Goal: Task Accomplishment & Management: Manage account settings

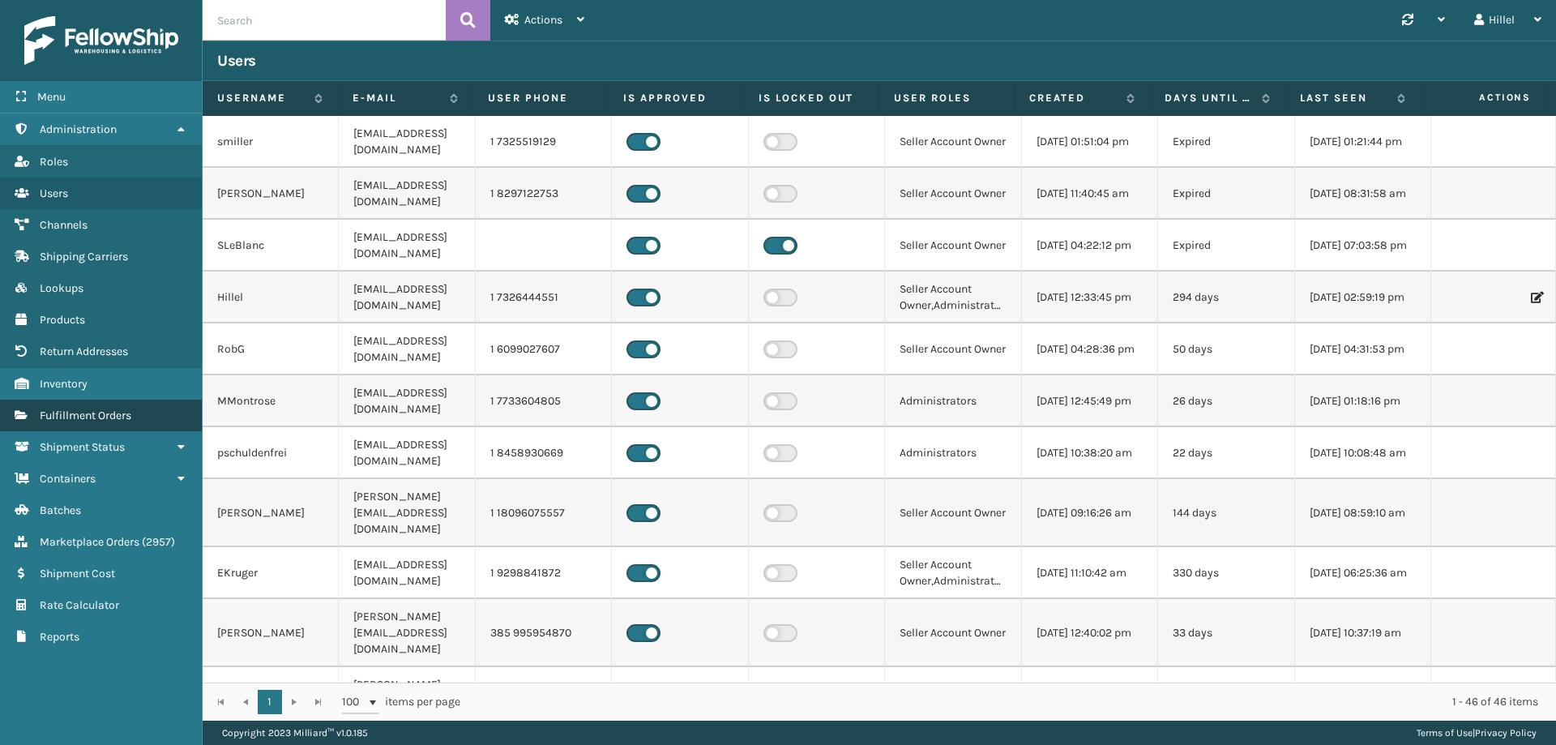
click at [87, 410] on span "Fulfillment Orders" at bounding box center [86, 416] width 92 height 14
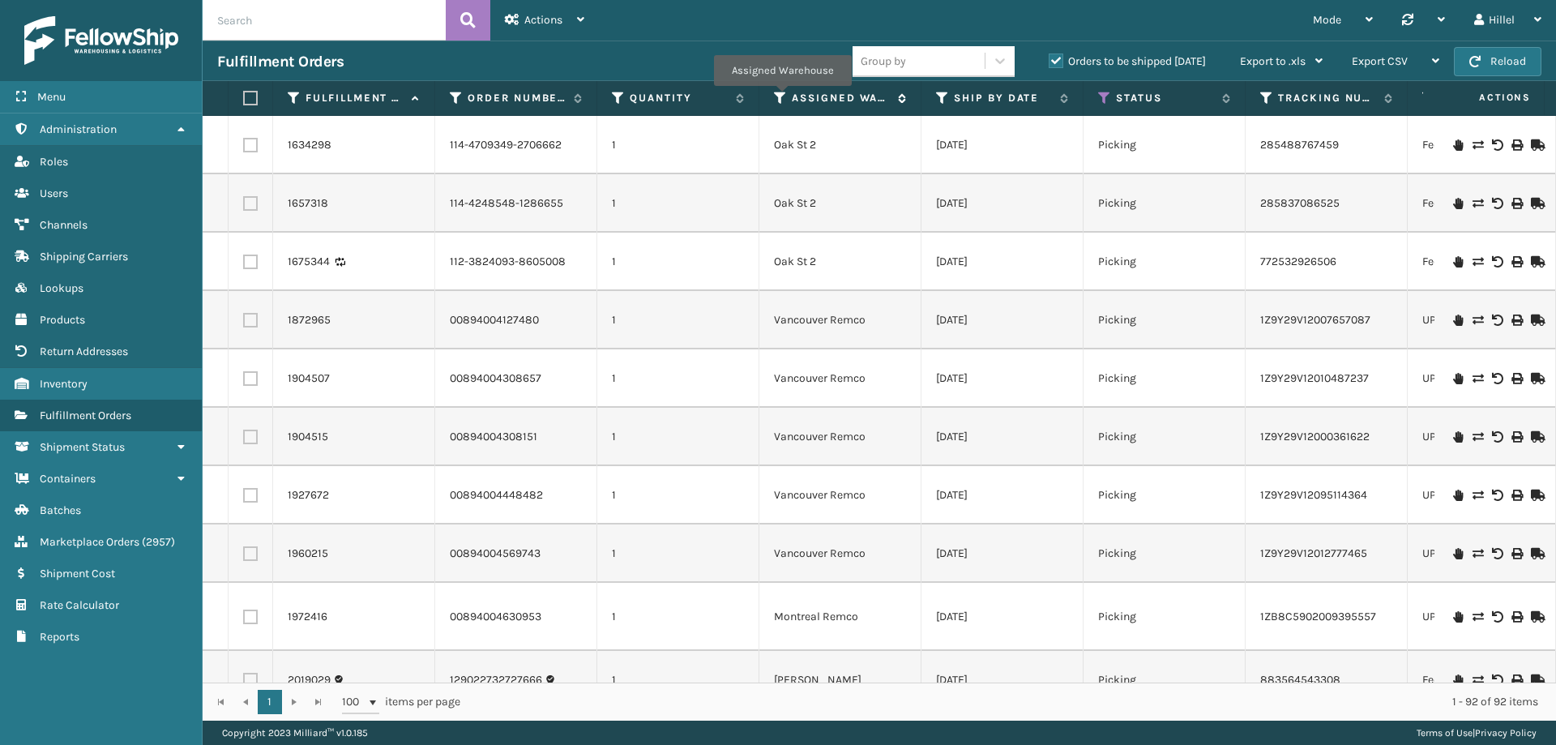
click at [782, 97] on icon at bounding box center [780, 98] width 13 height 15
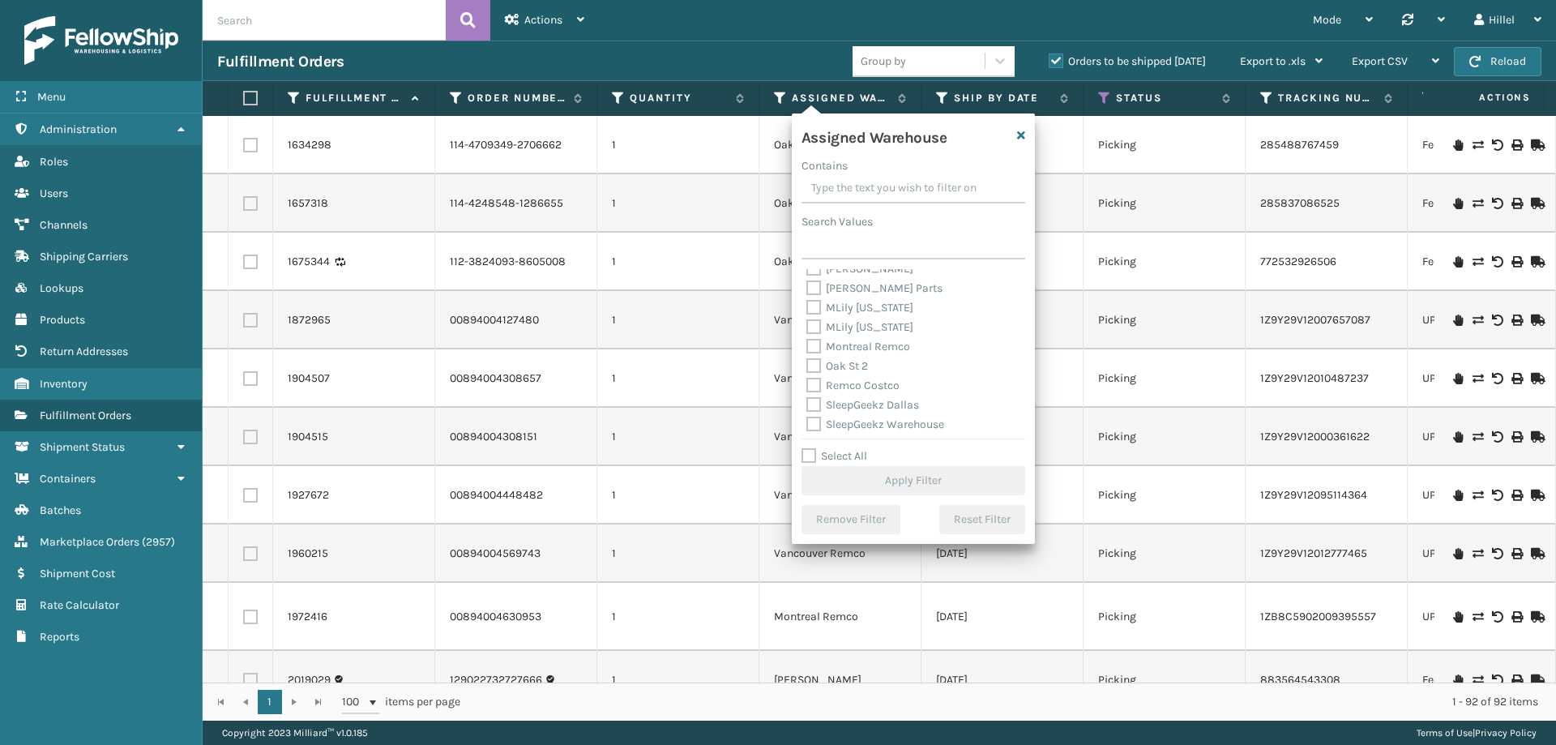
scroll to position [240, 0]
click at [859, 349] on label "[PERSON_NAME]" at bounding box center [860, 350] width 107 height 14
click at [807, 349] on input "[PERSON_NAME]" at bounding box center [807, 345] width 1 height 11
checkbox input "true"
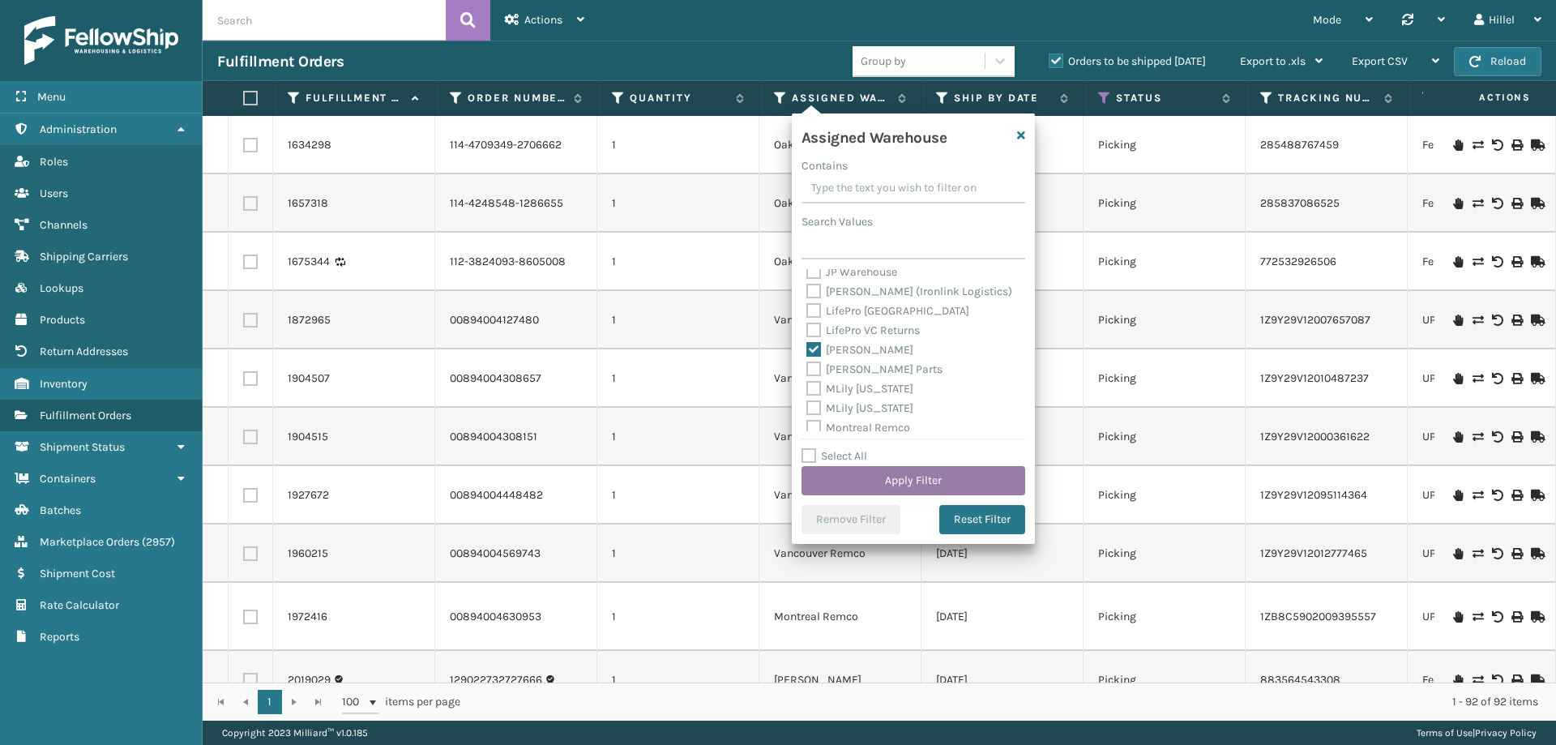
click at [900, 474] on button "Apply Filter" at bounding box center [914, 480] width 224 height 29
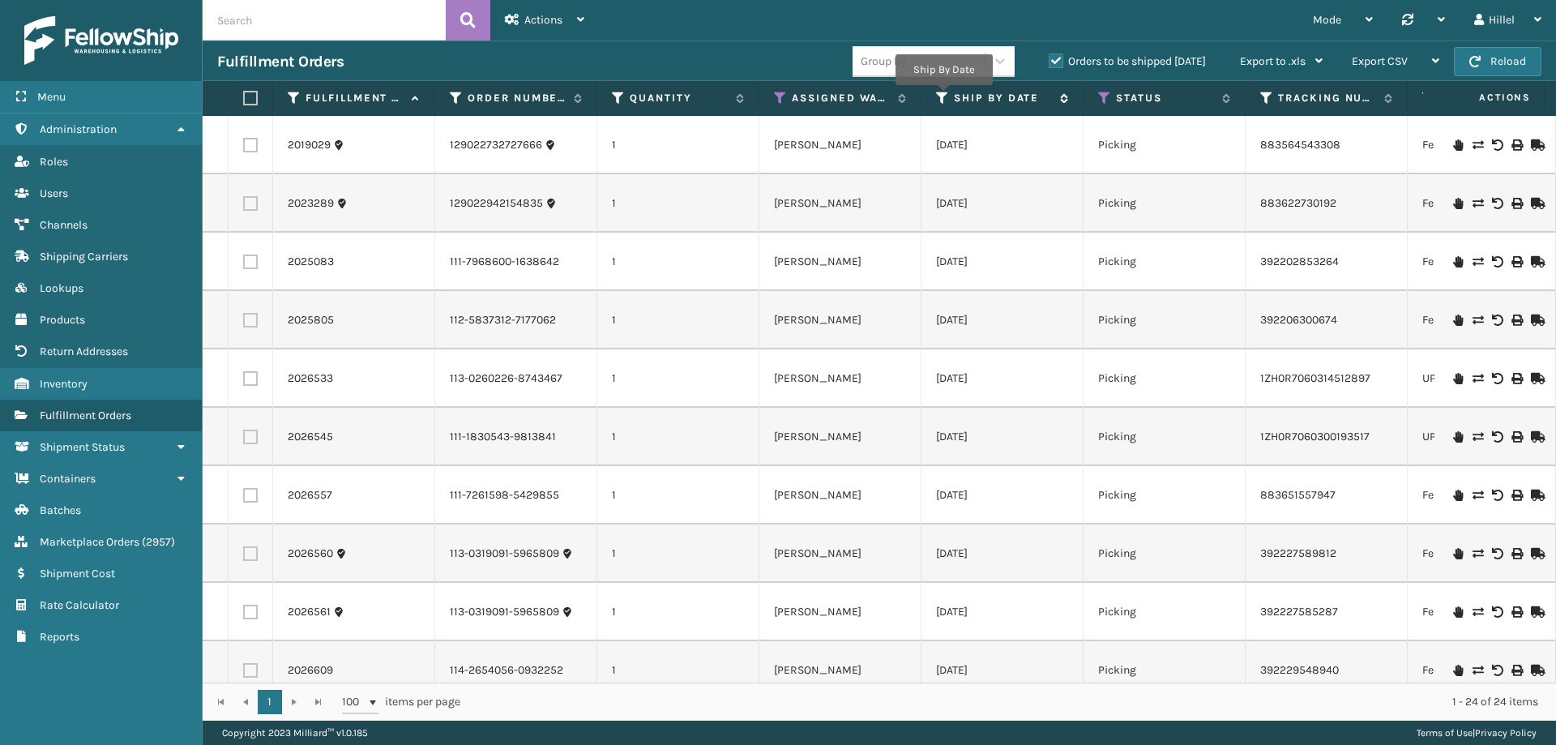
click at [943, 96] on icon at bounding box center [942, 98] width 13 height 15
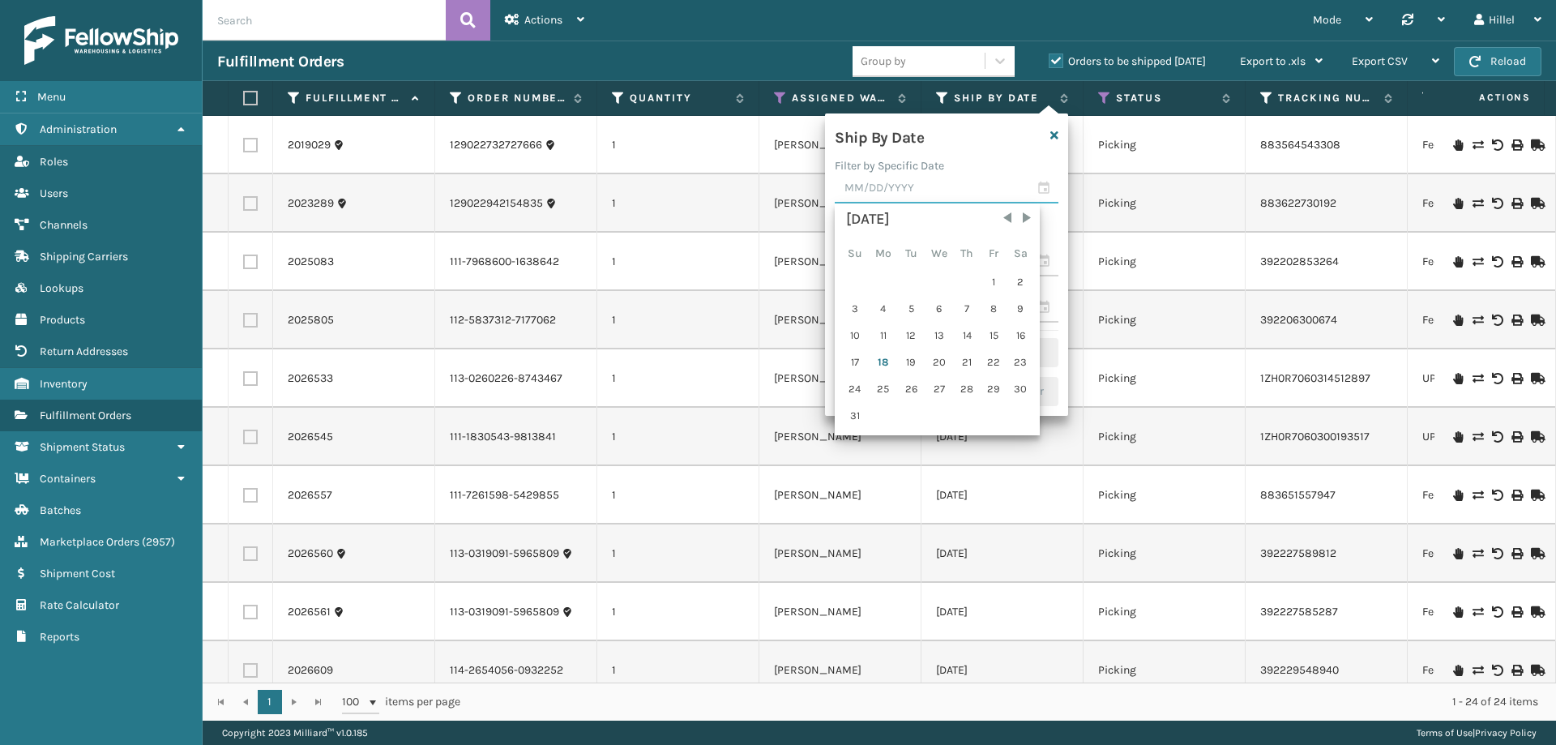
click at [926, 191] on input "text" at bounding box center [947, 188] width 224 height 29
click at [887, 306] on div "4" at bounding box center [883, 309] width 27 height 24
type input "[DATE]"
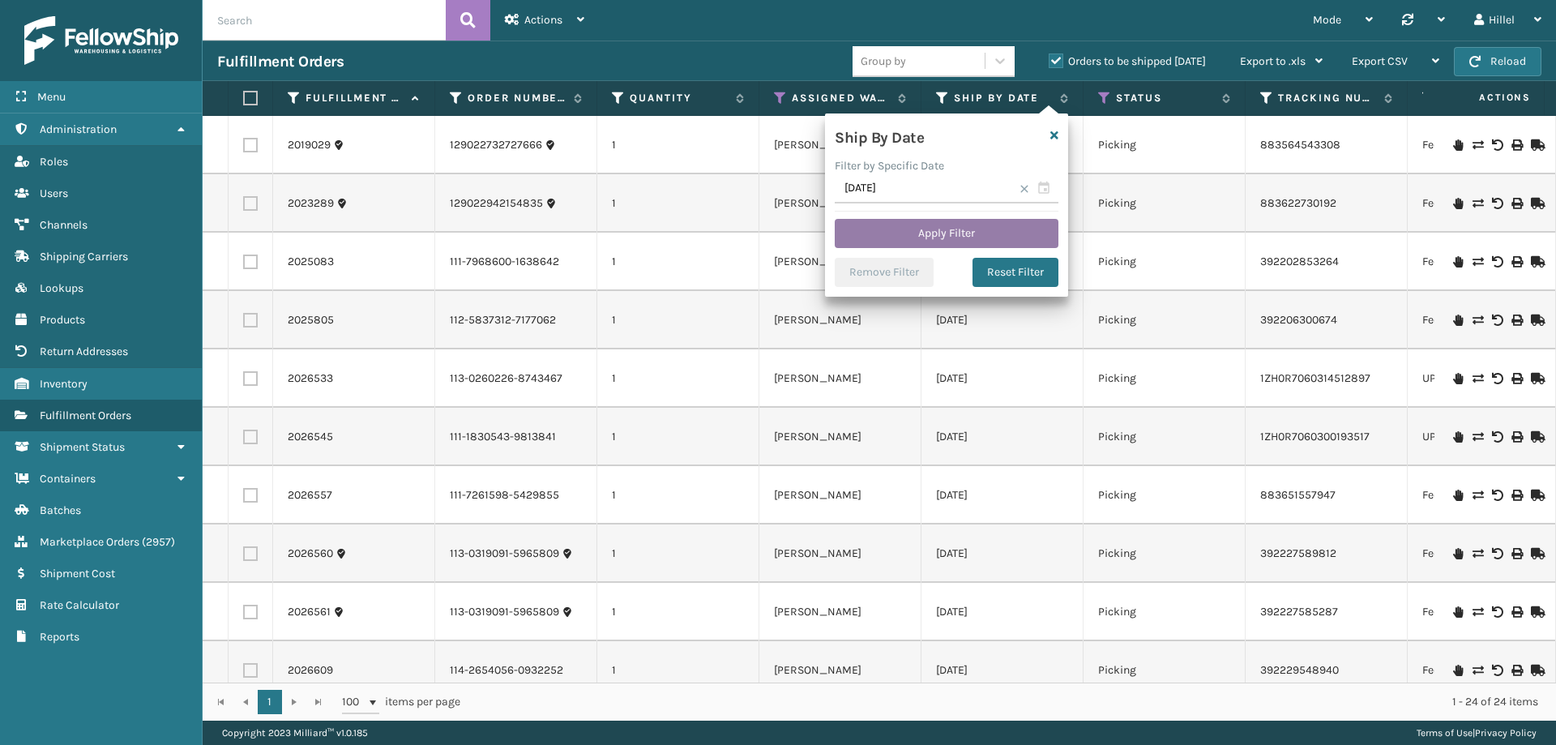
click at [935, 226] on button "Apply Filter" at bounding box center [947, 233] width 224 height 29
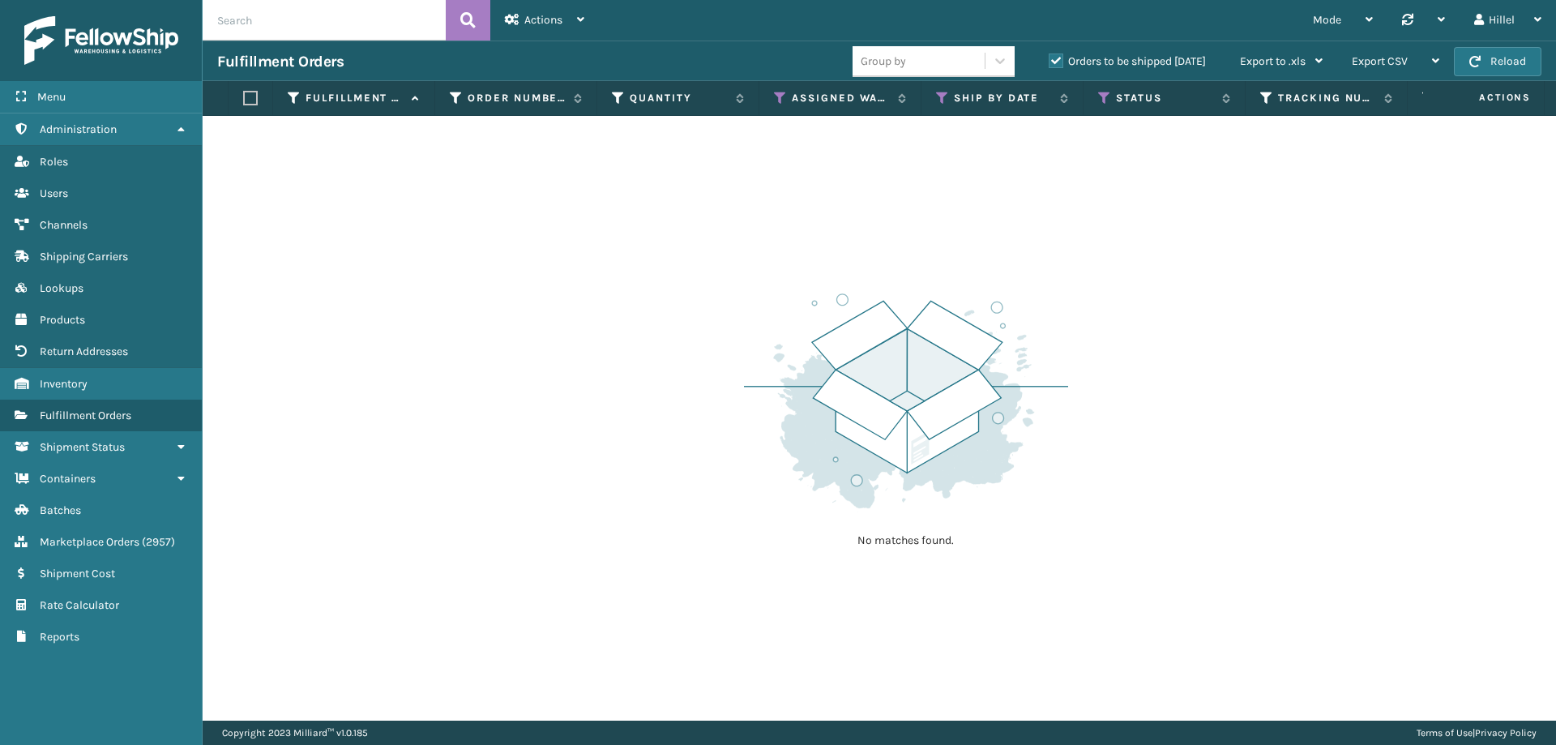
click at [1057, 58] on label "Orders to be shipped [DATE]" at bounding box center [1127, 61] width 157 height 14
click at [1050, 58] on input "Orders to be shipped [DATE]" at bounding box center [1049, 57] width 1 height 11
click at [1100, 97] on icon at bounding box center [1104, 98] width 13 height 15
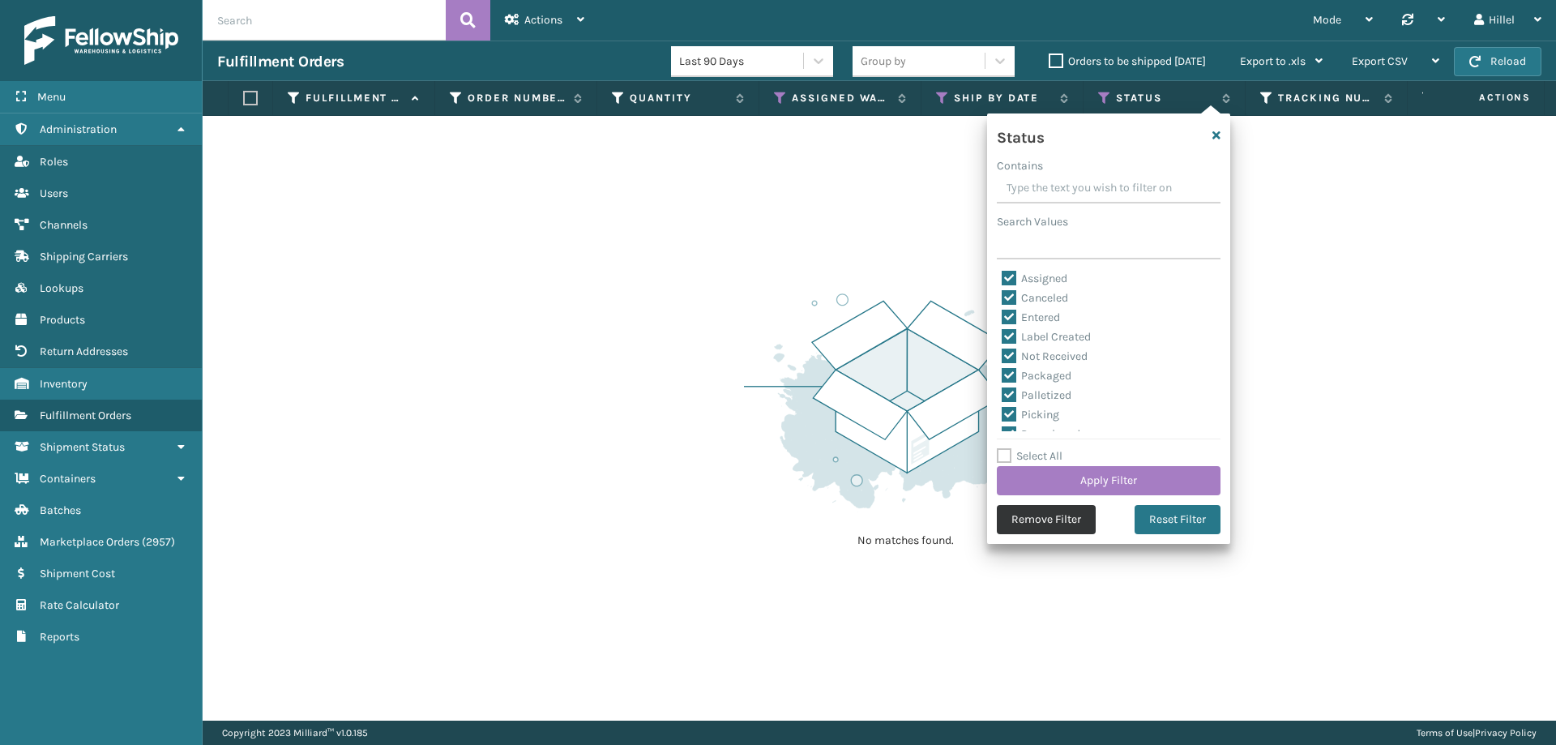
click at [1058, 516] on button "Remove Filter" at bounding box center [1046, 519] width 99 height 29
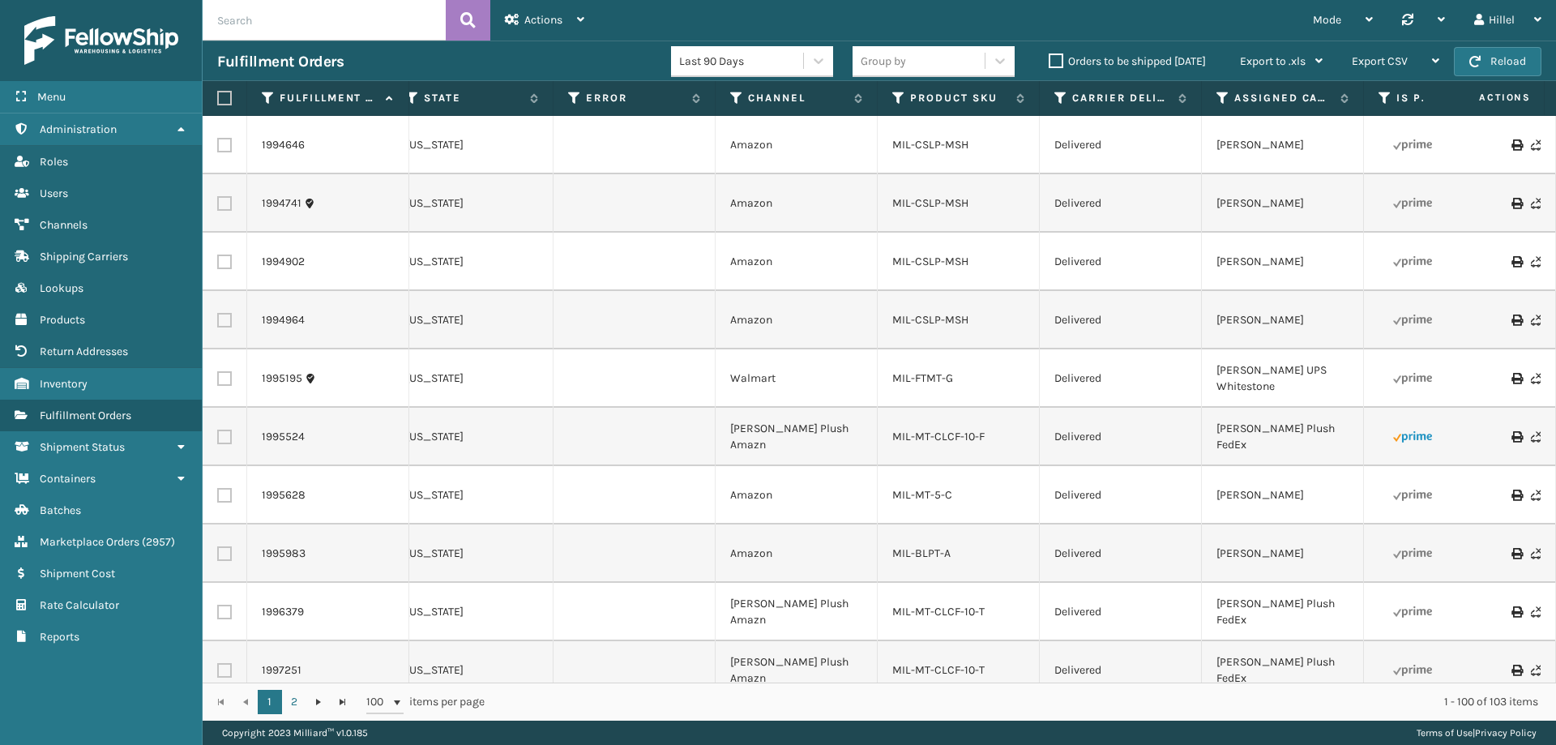
scroll to position [0, 1375]
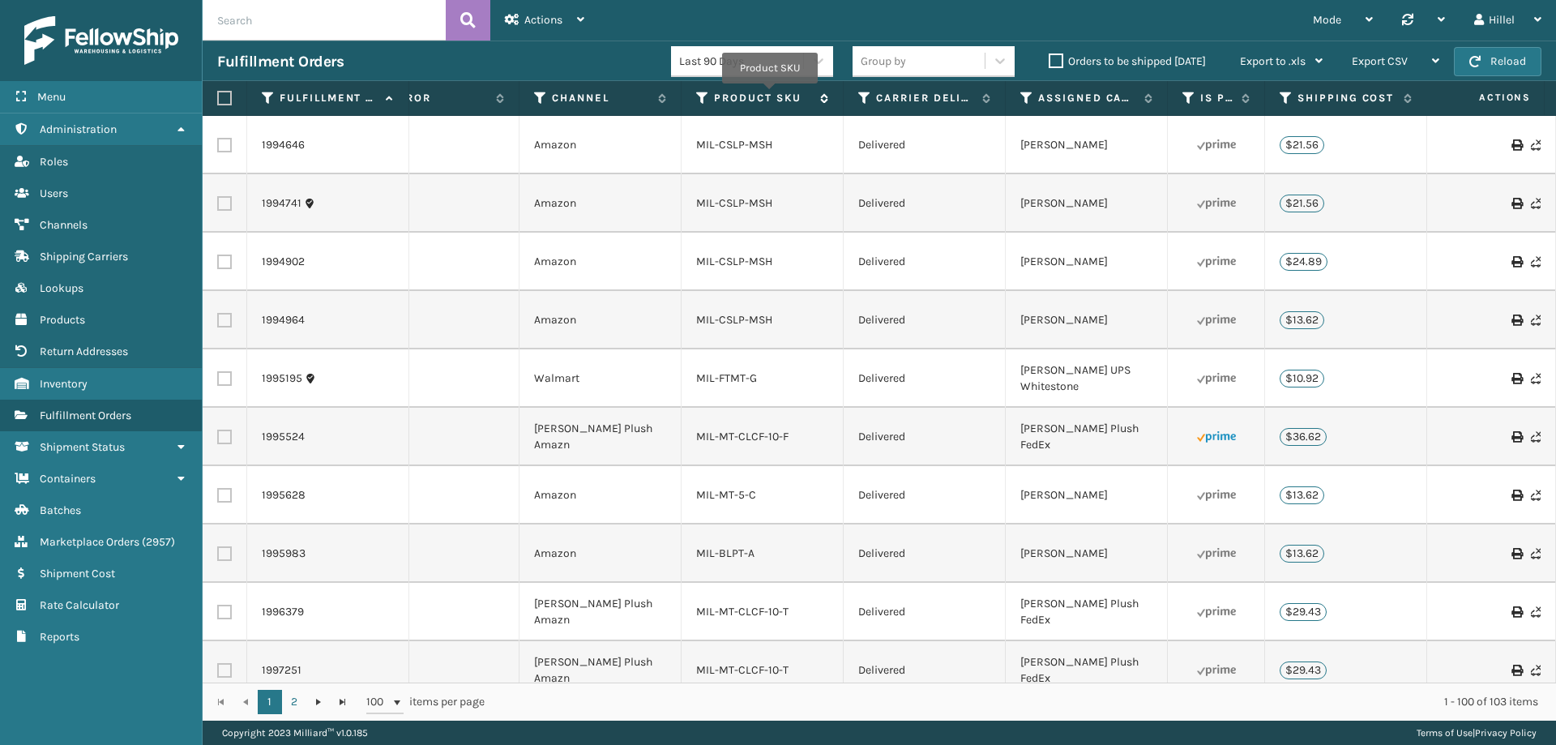
click at [770, 95] on label "Product SKU" at bounding box center [763, 98] width 98 height 15
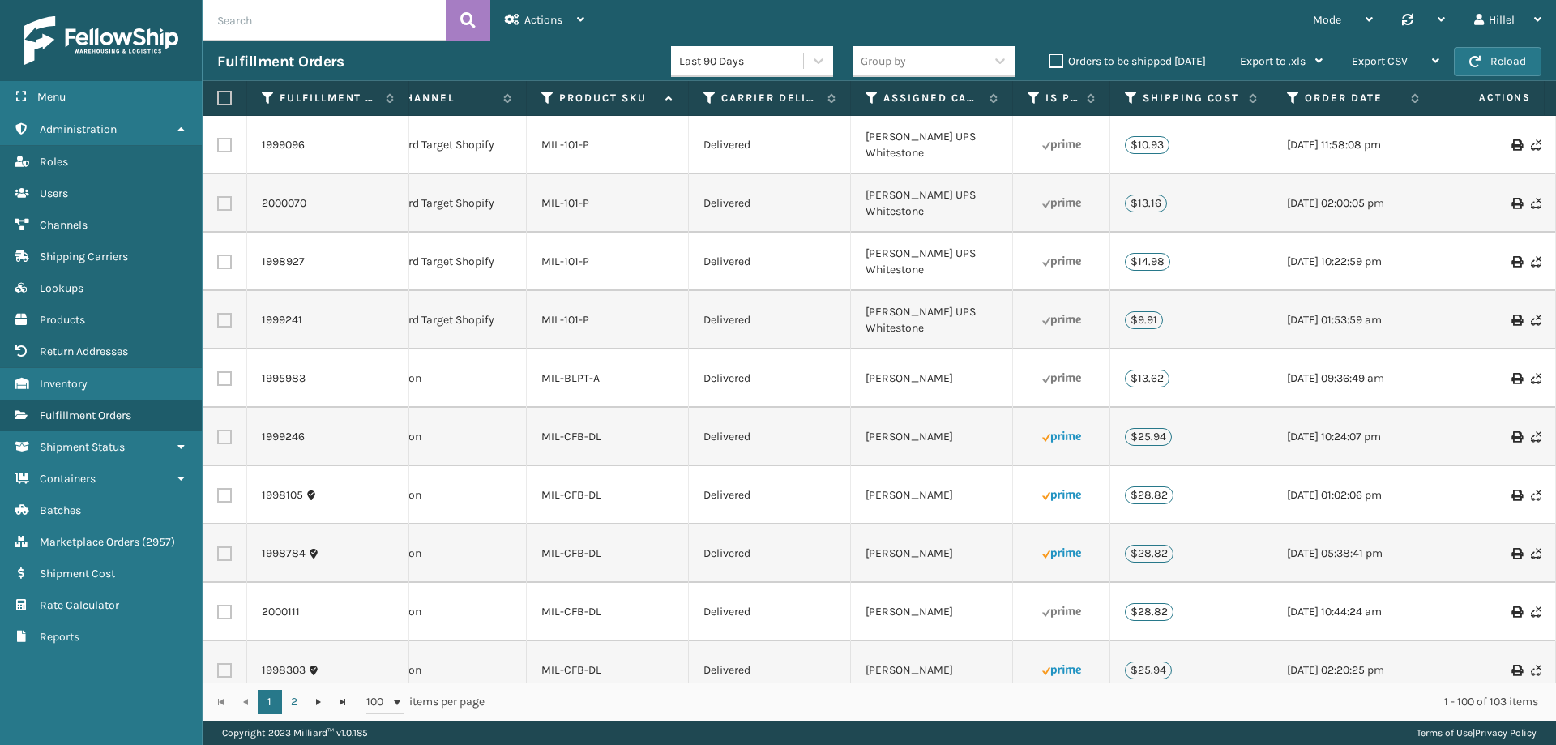
scroll to position [0, 1526]
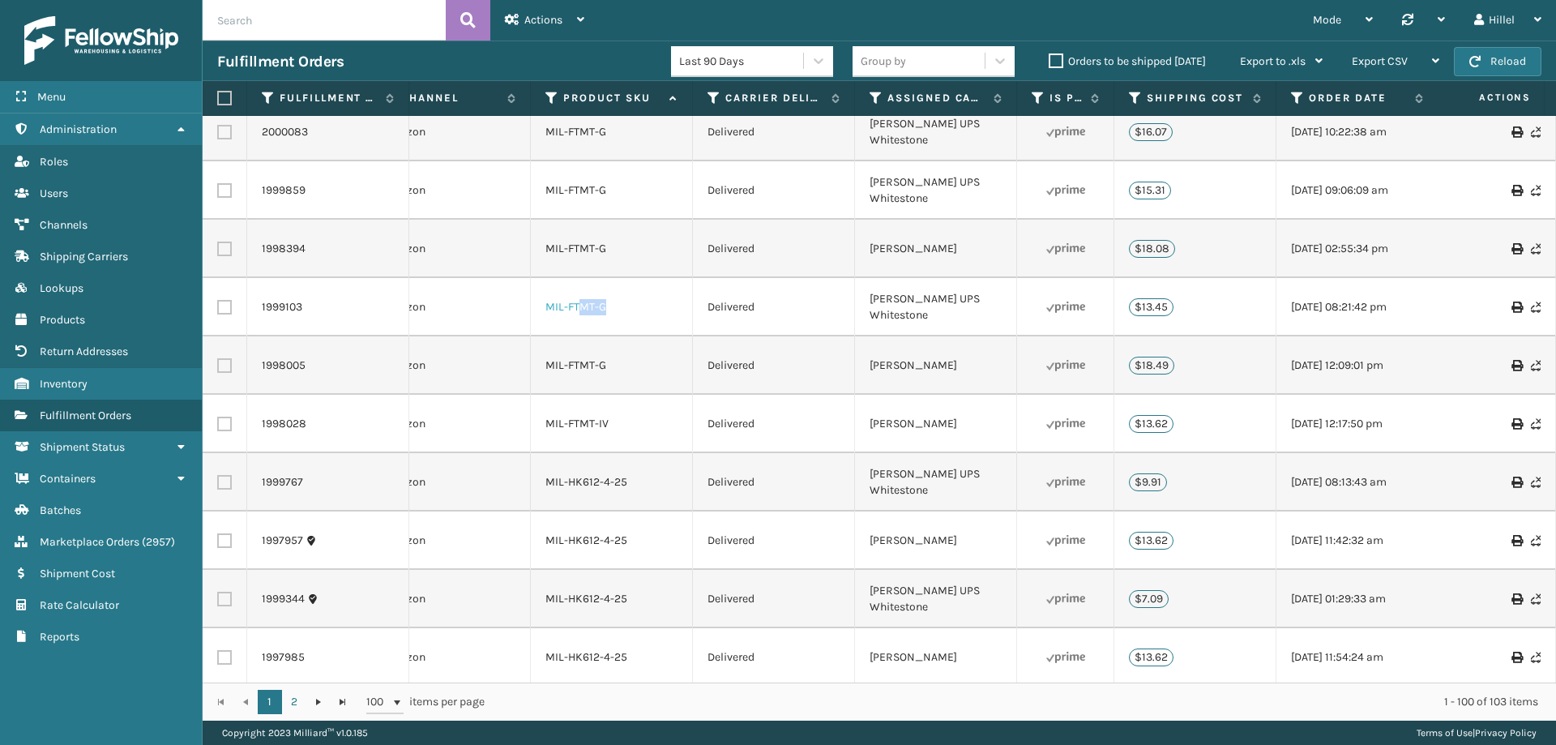
drag, startPoint x: 615, startPoint y: 306, endPoint x: 580, endPoint y: 306, distance: 35.7
click at [580, 306] on div "MIL-FTMT-G" at bounding box center [612, 307] width 132 height 16
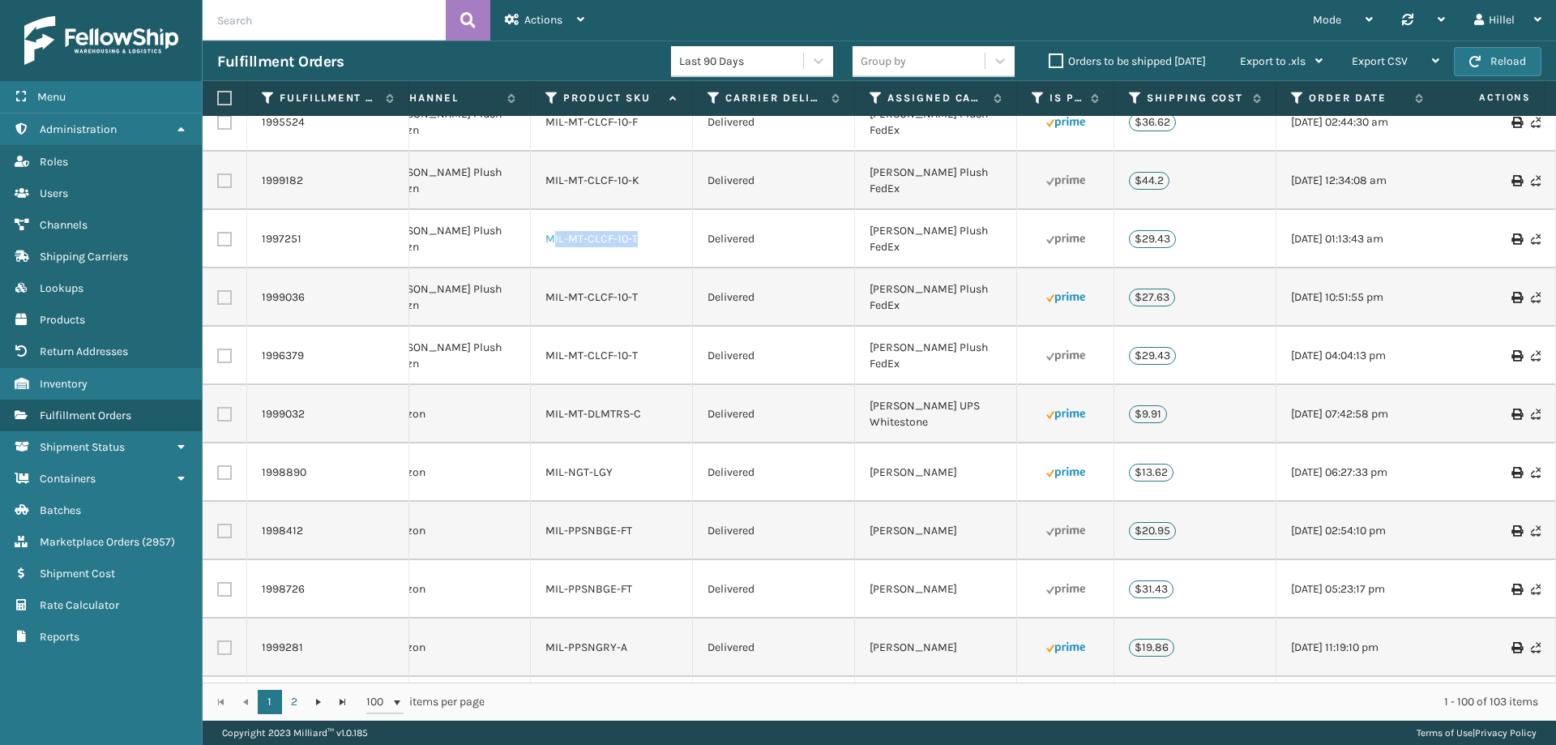
drag, startPoint x: 643, startPoint y: 239, endPoint x: 550, endPoint y: 240, distance: 92.4
click at [550, 240] on div "MIL-MT-CLCF-10-T" at bounding box center [612, 239] width 132 height 16
drag, startPoint x: 542, startPoint y: 238, endPoint x: 611, endPoint y: 240, distance: 68.9
click at [611, 240] on td "MIL-MT-CLCF-10-T" at bounding box center [612, 239] width 162 height 58
copy link "MIL-MT-CLCF"
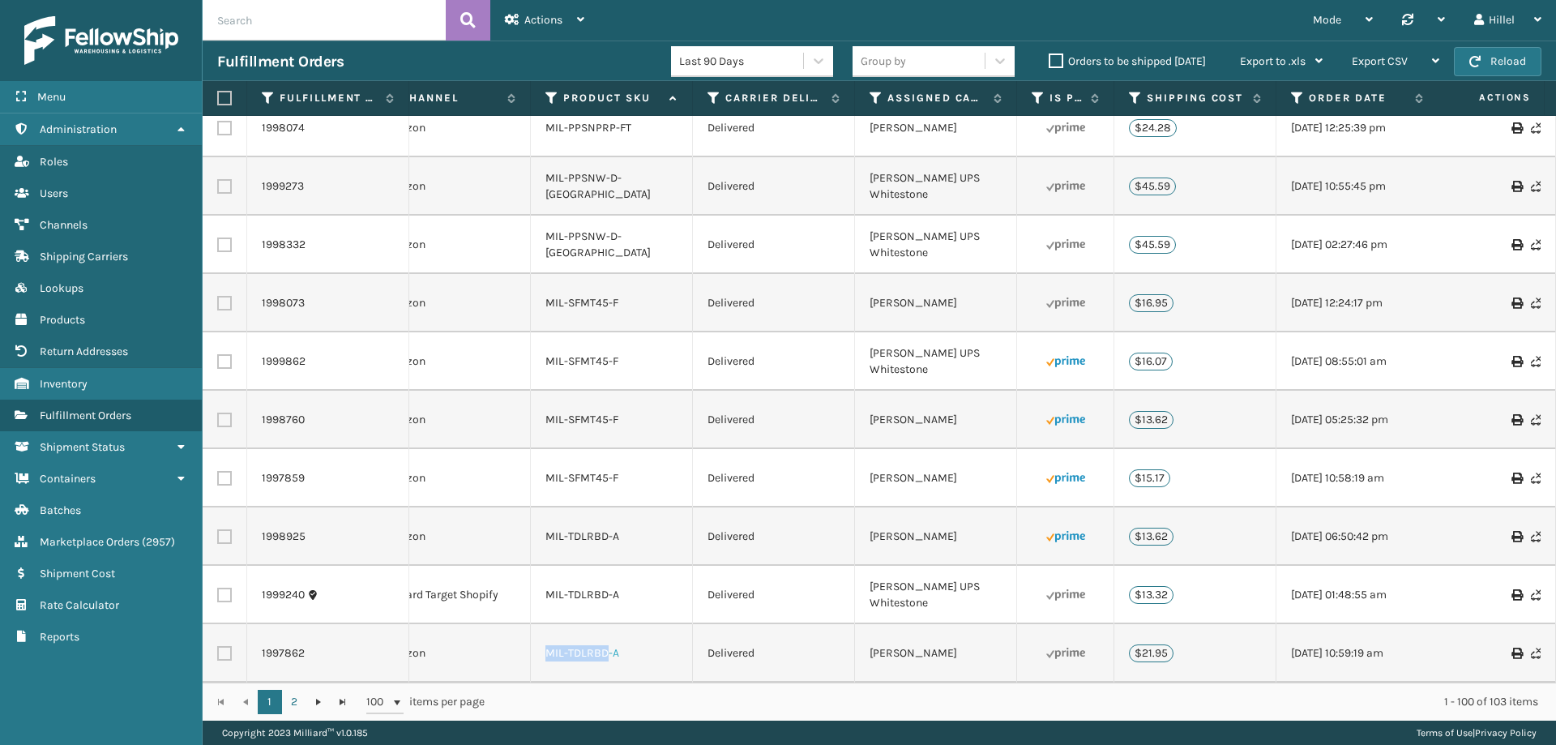
drag, startPoint x: 607, startPoint y: 643, endPoint x: 547, endPoint y: 639, distance: 60.1
click at [547, 646] on link "MIL-TDLRBD-A" at bounding box center [583, 653] width 74 height 14
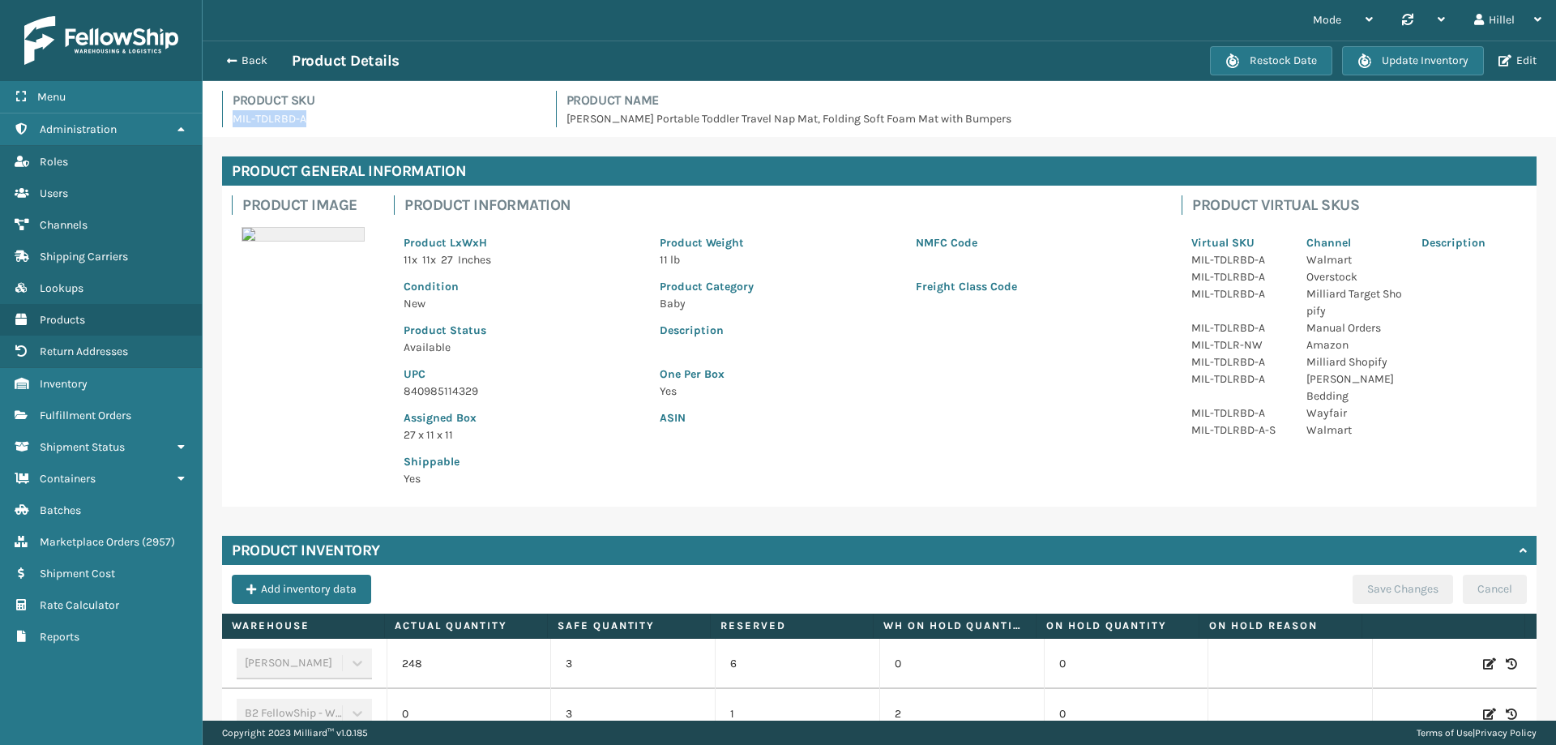
drag, startPoint x: 305, startPoint y: 119, endPoint x: 229, endPoint y: 121, distance: 75.4
click at [229, 121] on div "Product SKU MIL-TDLRBD-A" at bounding box center [379, 109] width 315 height 36
copy p "MIL-TDLRBD-A"
click at [224, 58] on button "Back" at bounding box center [254, 60] width 75 height 15
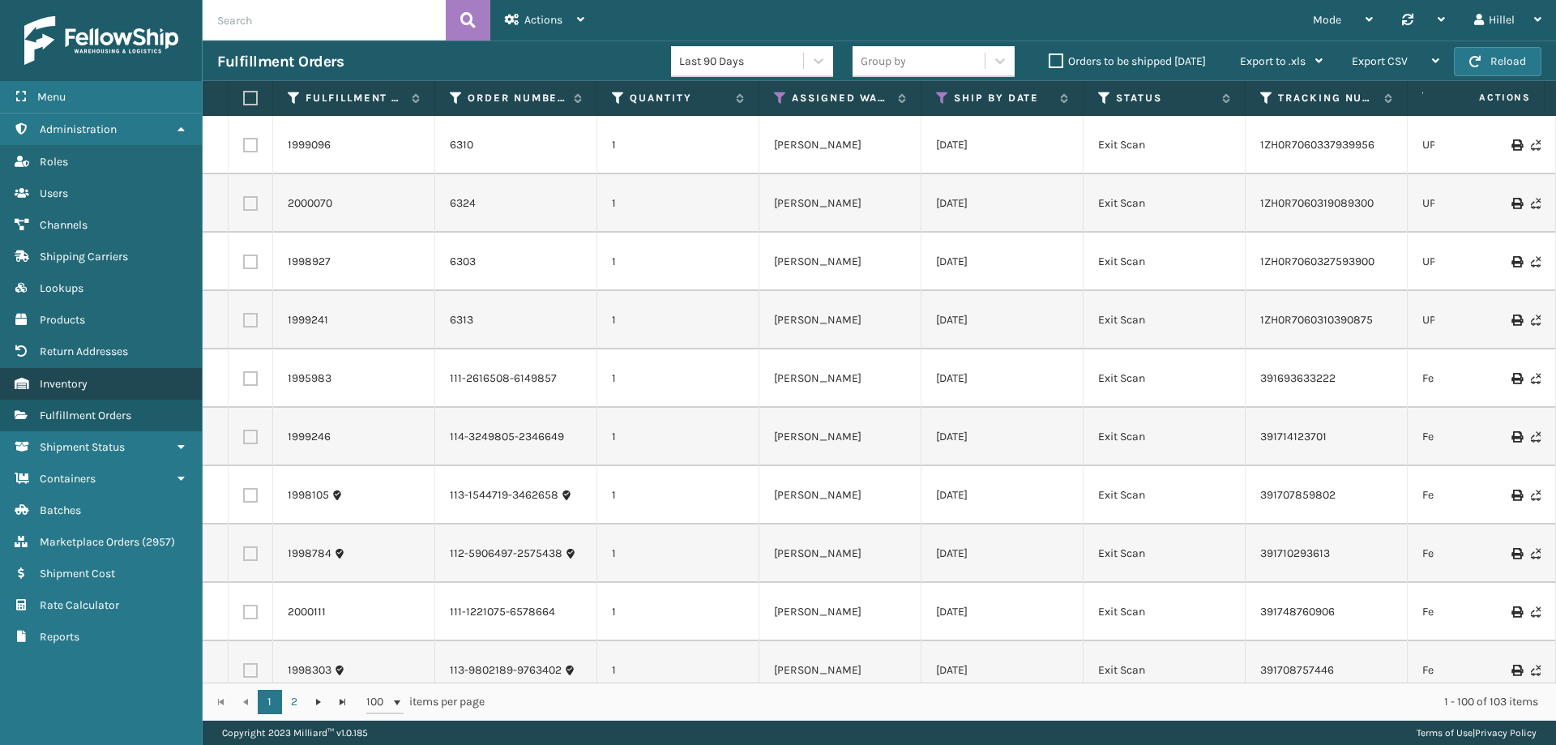
click at [110, 383] on link "Return Addresses Inventory" at bounding box center [101, 384] width 202 height 32
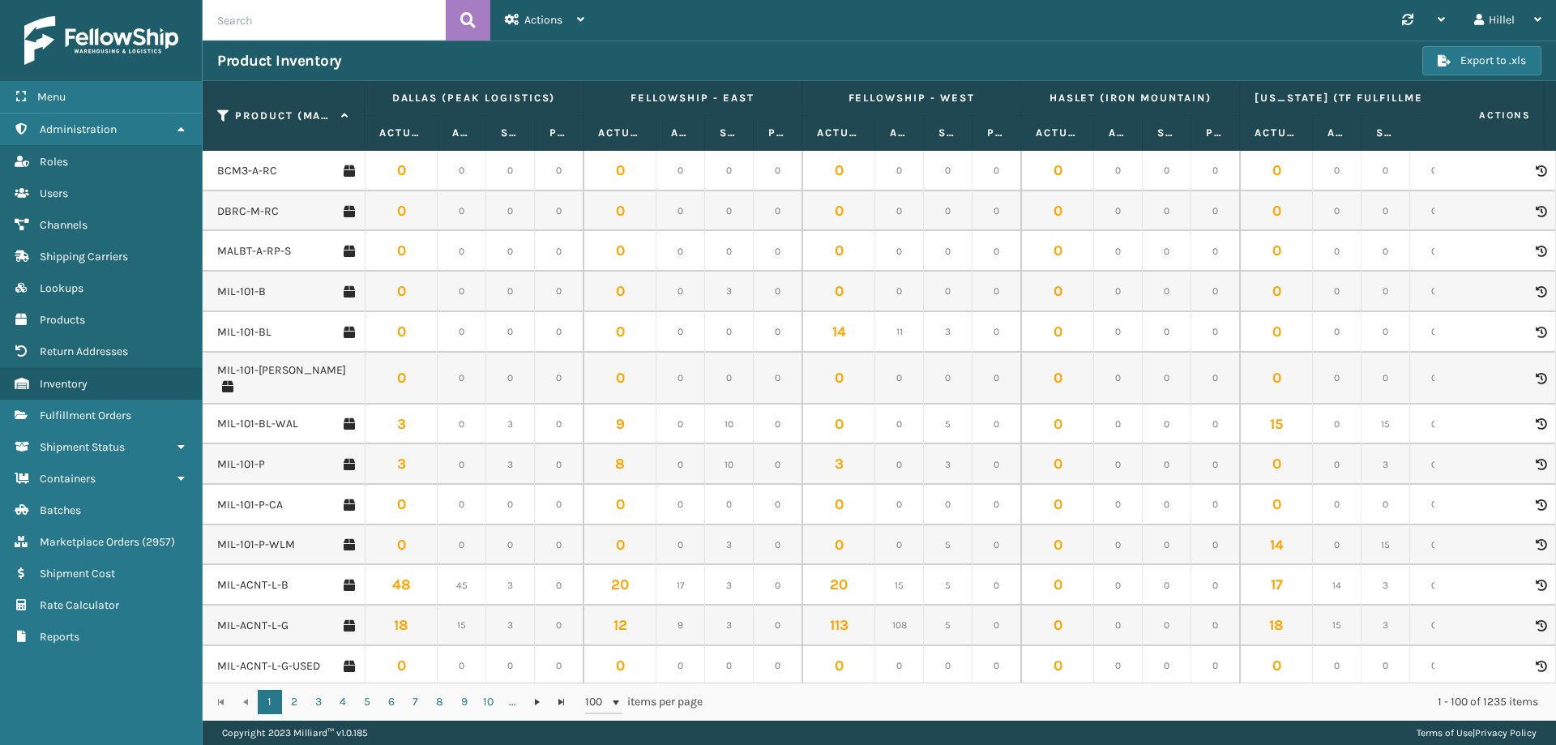
scroll to position [405, 0]
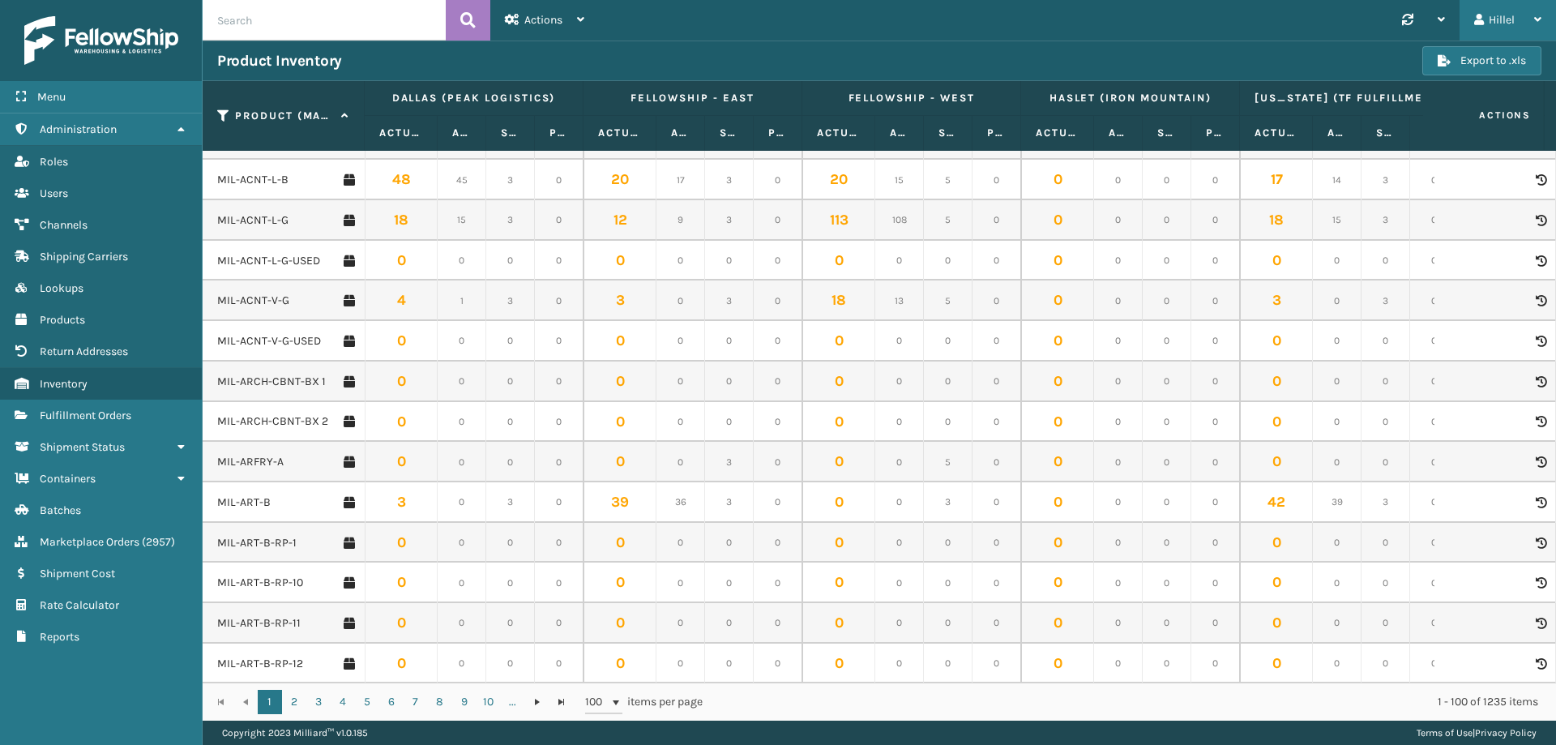
click at [1504, 25] on div "Hillel" at bounding box center [1507, 20] width 67 height 41
click at [1440, 56] on li "Log Out" at bounding box center [1446, 63] width 217 height 44
